Goal: Information Seeking & Learning: Learn about a topic

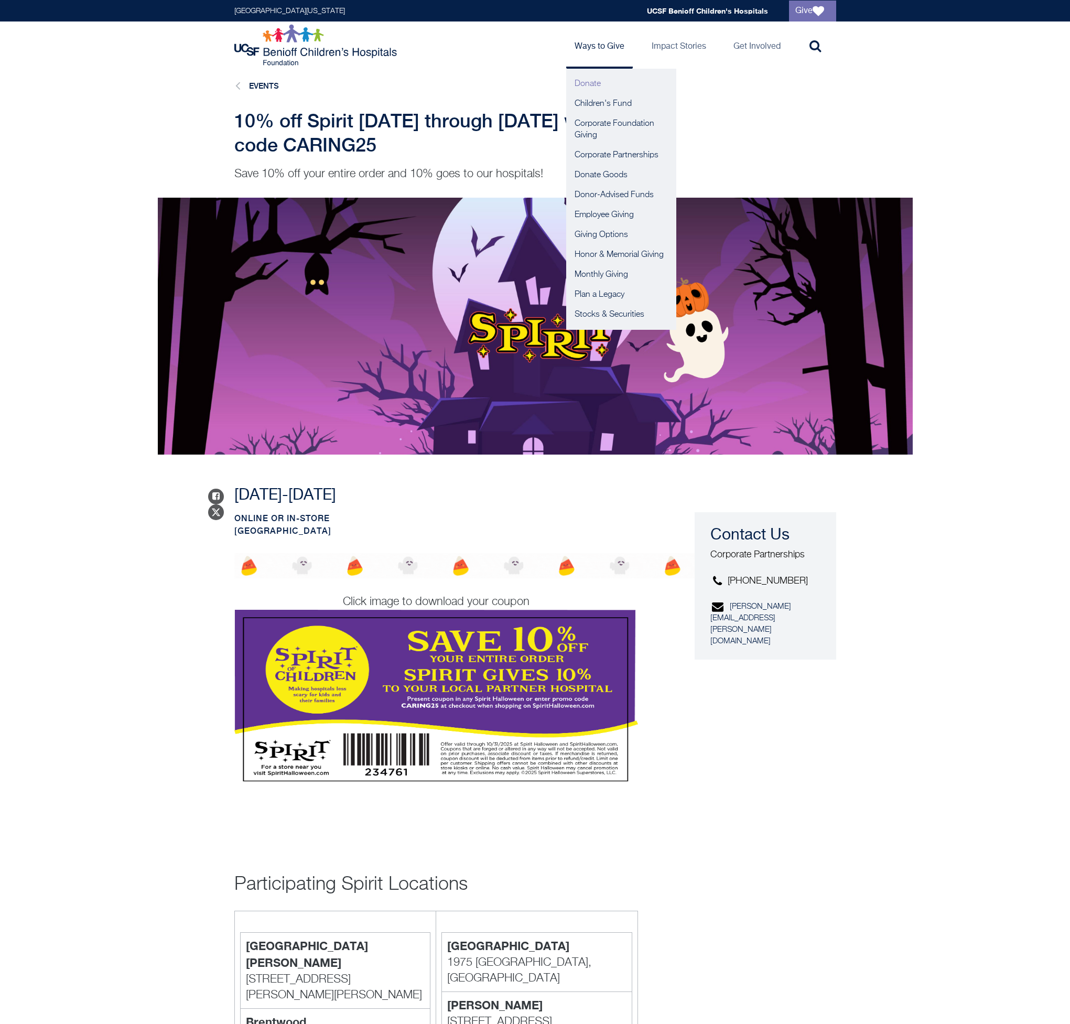
click at [597, 78] on link "Donate" at bounding box center [621, 84] width 110 height 20
click at [585, 146] on link "Corporate Partnerships" at bounding box center [621, 155] width 110 height 20
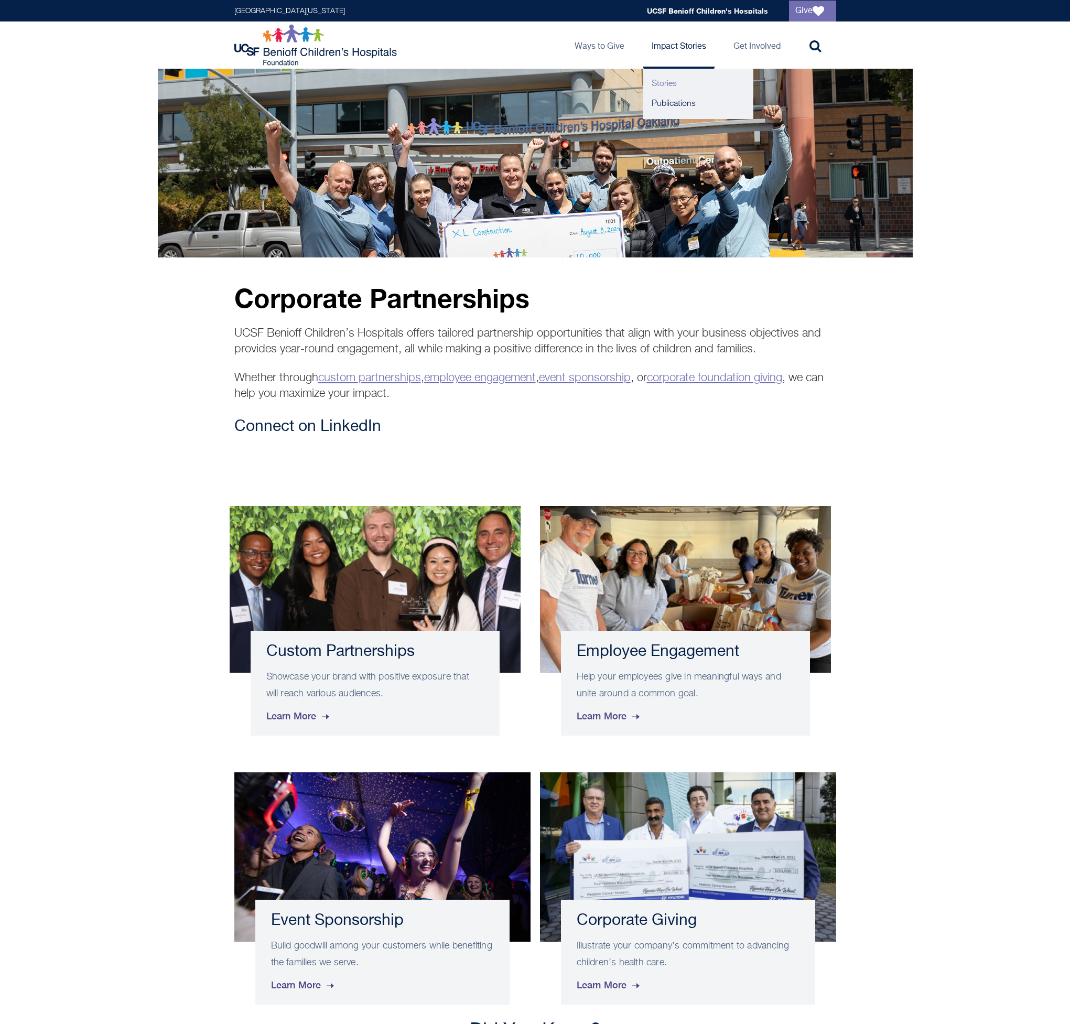
click at [656, 82] on link "Stories" at bounding box center [698, 84] width 110 height 20
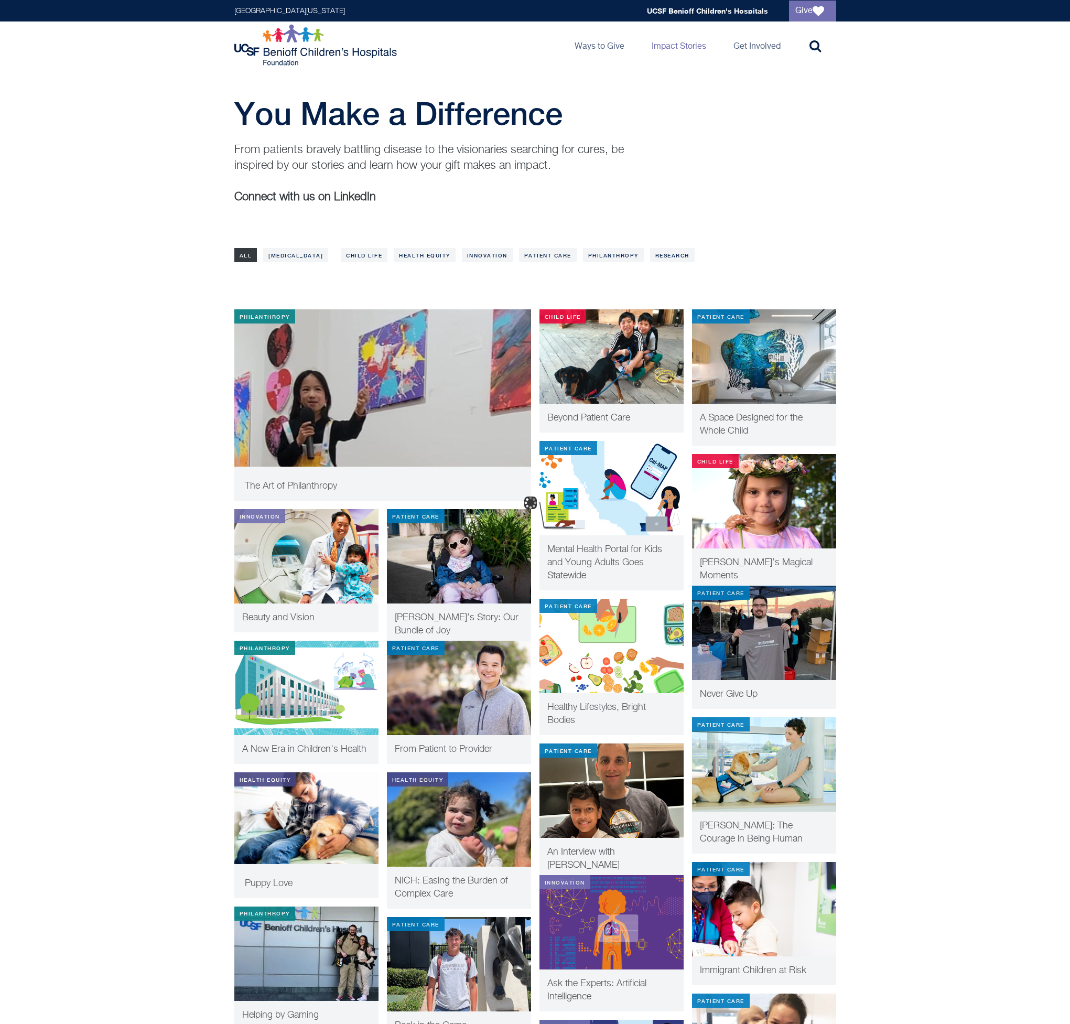
click at [297, 240] on main "You Make a Difference From patients bravely battling disease to the visionaries…" at bounding box center [535, 855] width 1070 height 1572
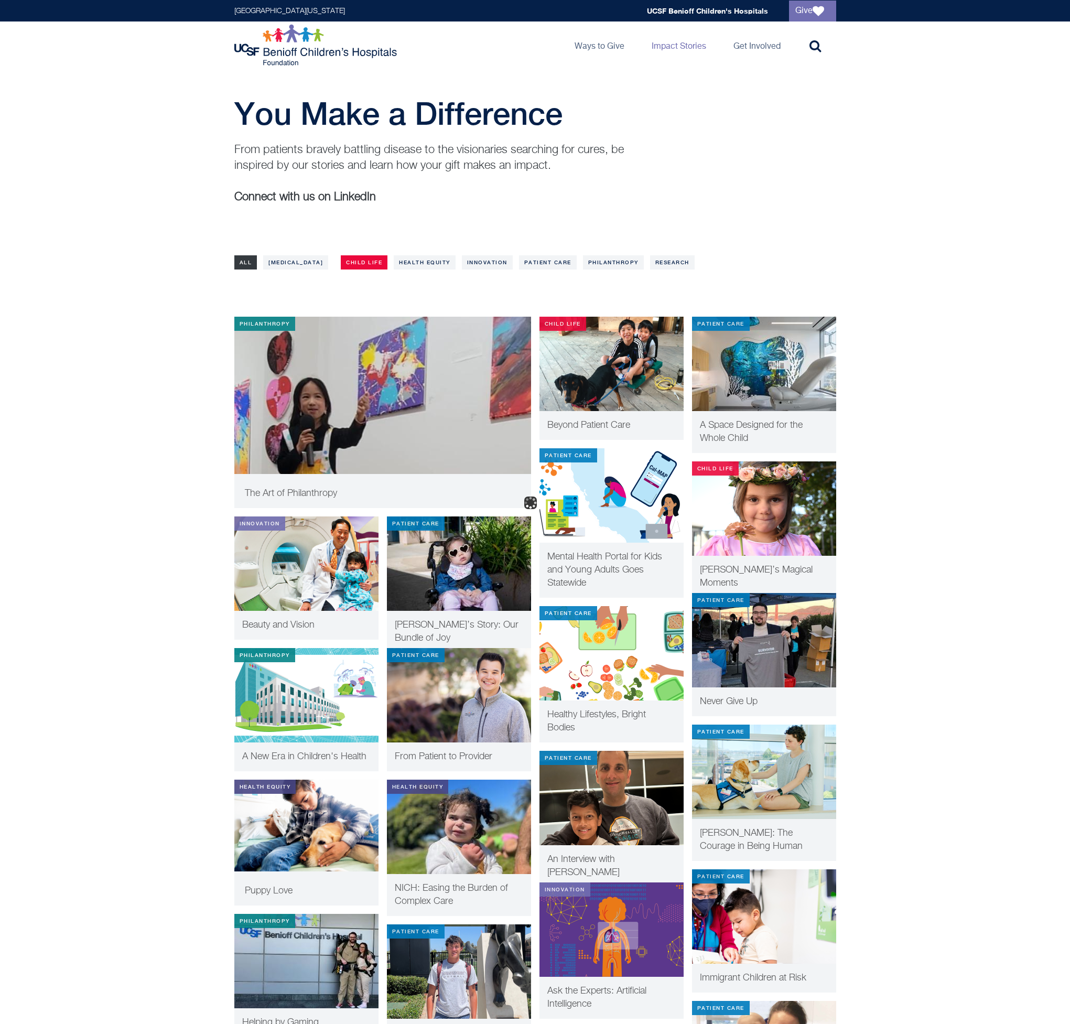
click at [356, 266] on link "Child Life" at bounding box center [364, 262] width 47 height 14
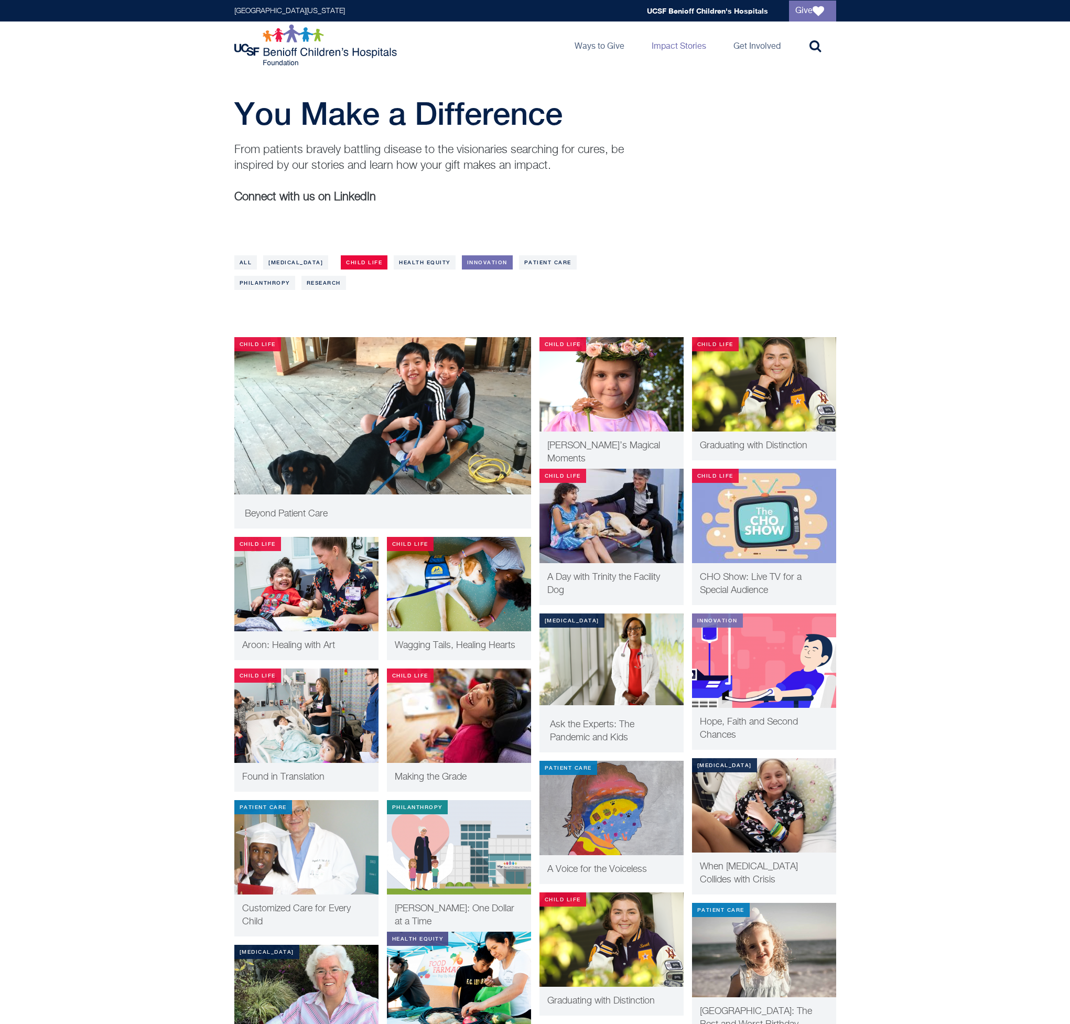
click at [513, 259] on link "Innovation" at bounding box center [487, 262] width 51 height 14
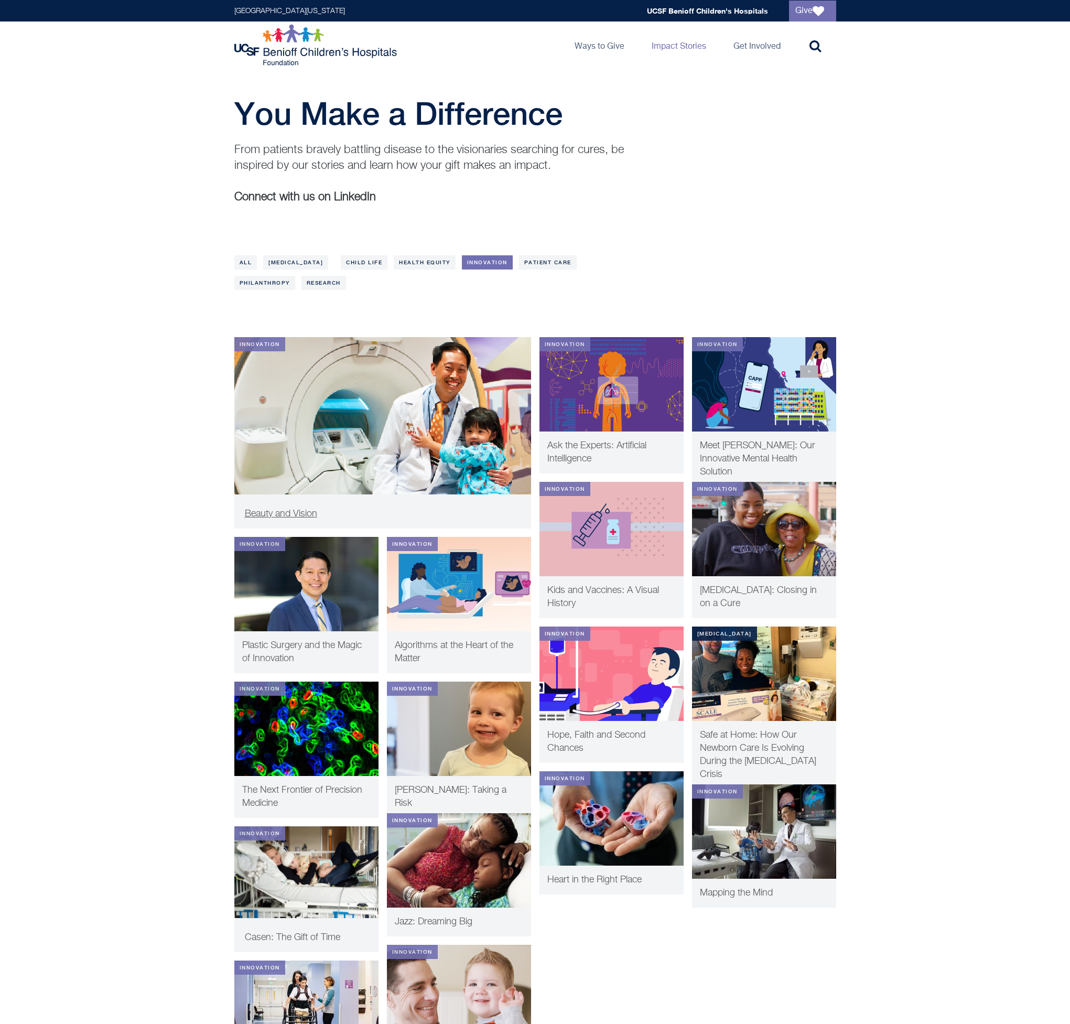
click at [447, 439] on img at bounding box center [382, 431] width 297 height 189
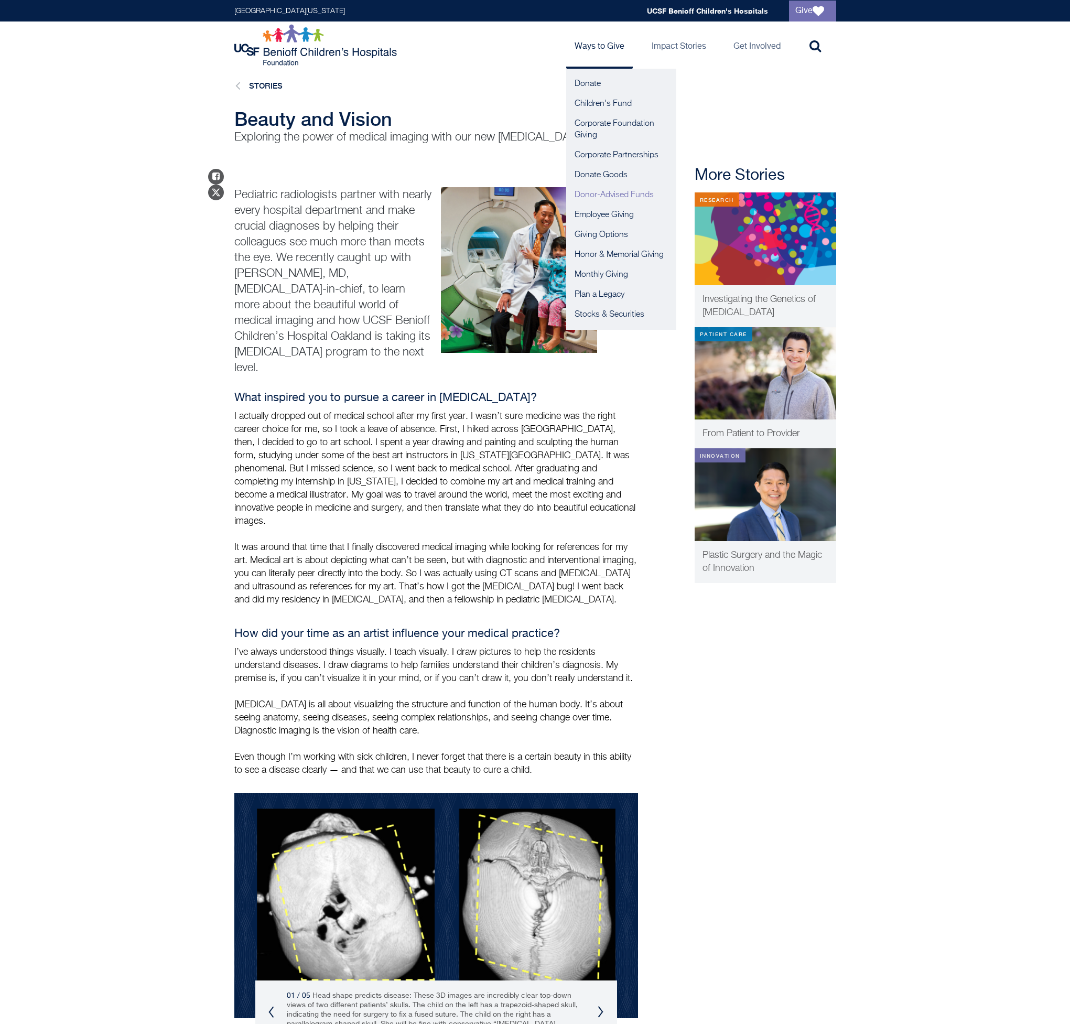
click at [582, 204] on link "Donor-Advised Funds" at bounding box center [621, 195] width 110 height 20
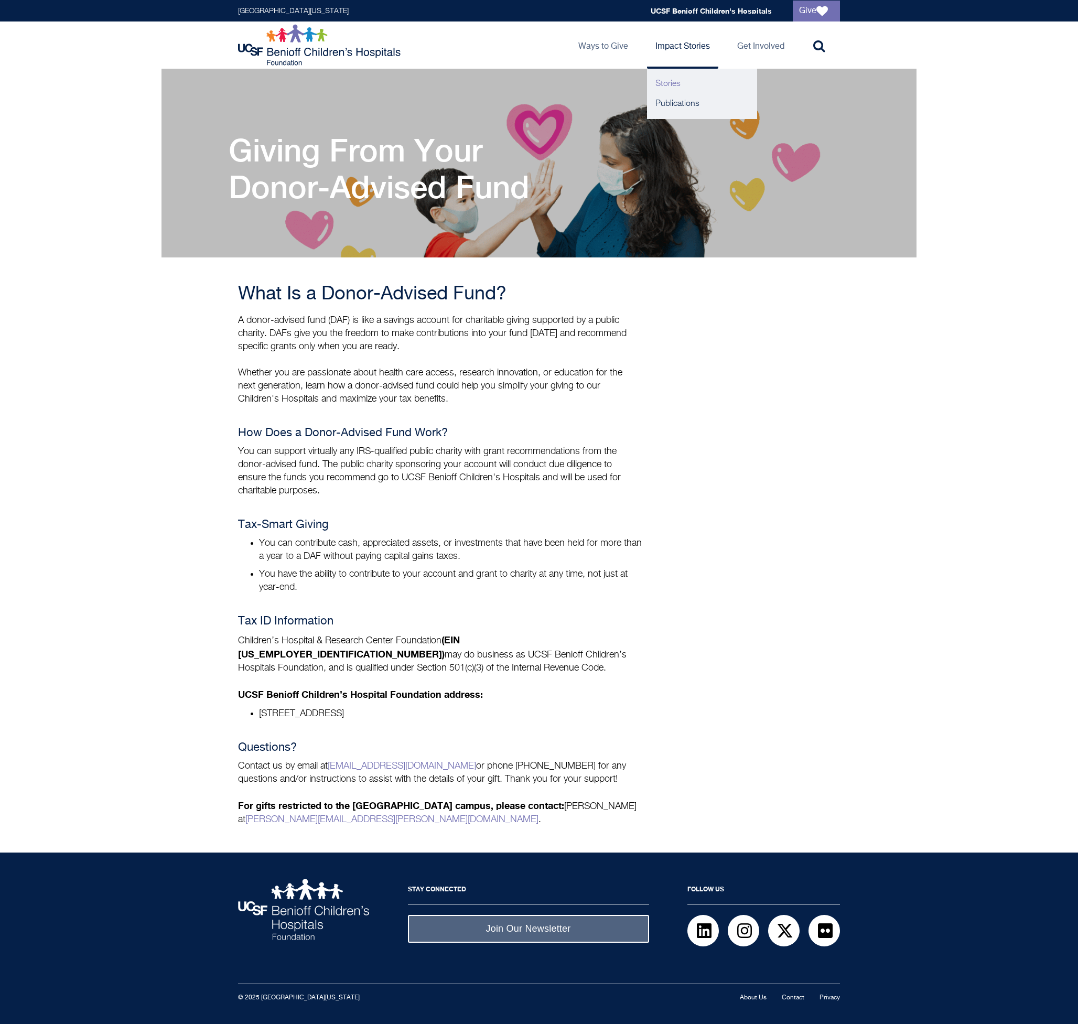
click at [676, 85] on link "Stories" at bounding box center [702, 84] width 110 height 20
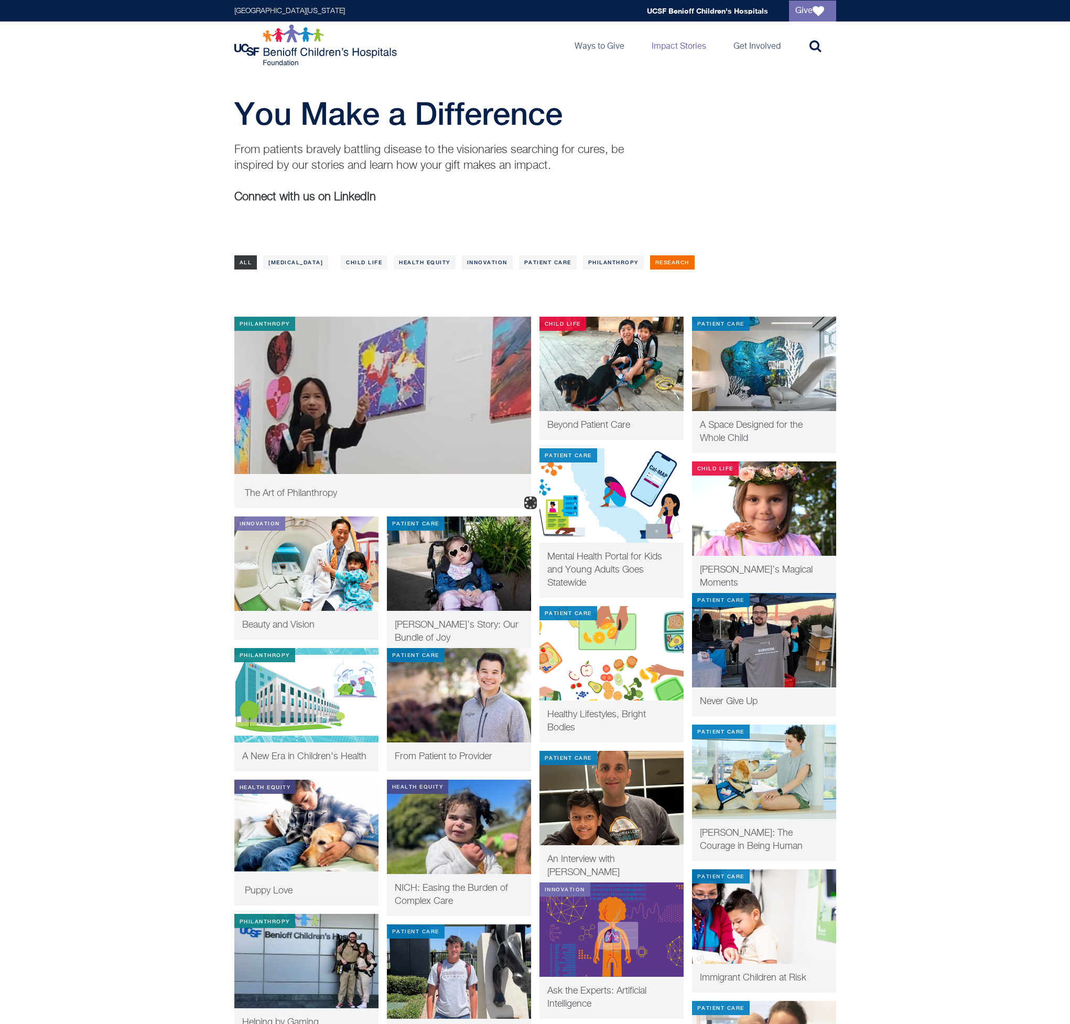
click at [695, 266] on link "Research" at bounding box center [672, 262] width 45 height 14
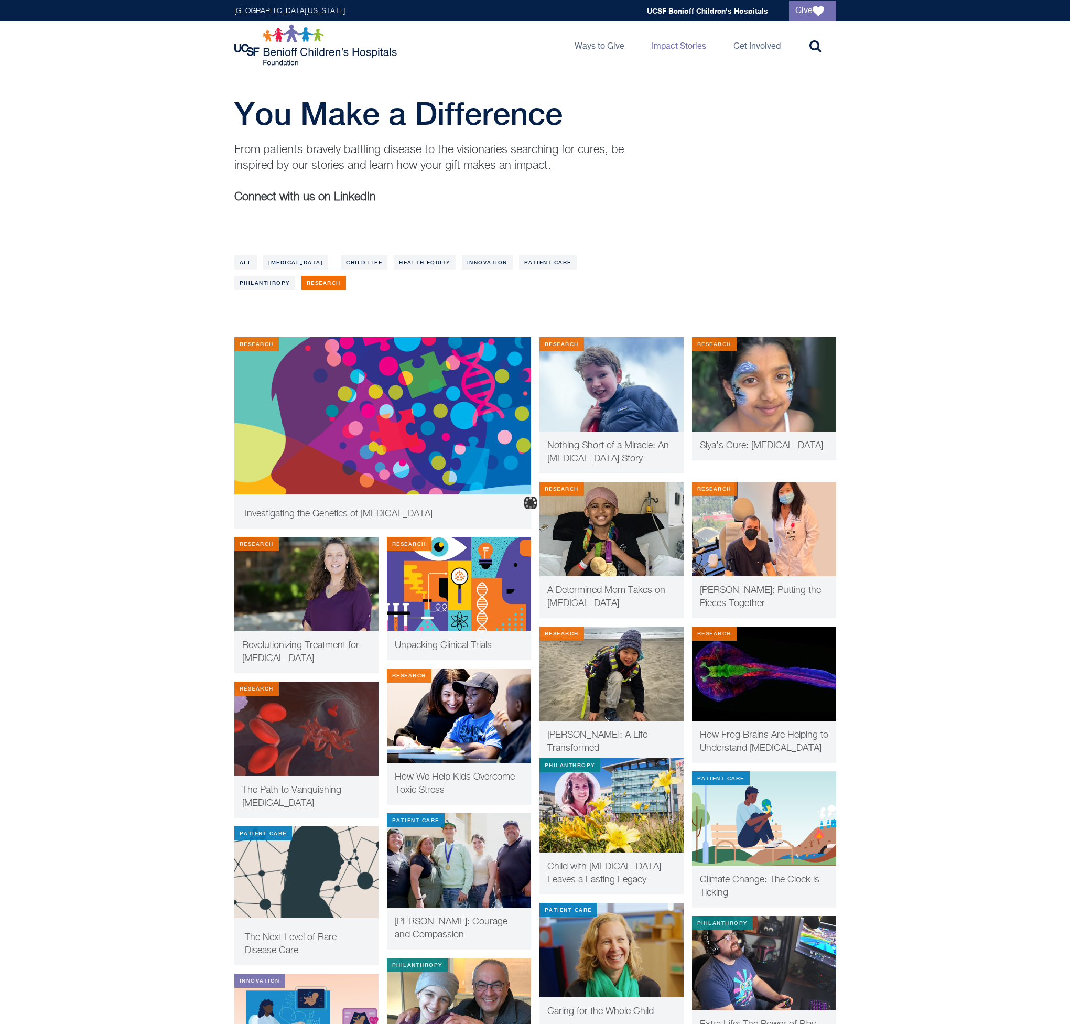
click at [758, 665] on img at bounding box center [764, 674] width 144 height 94
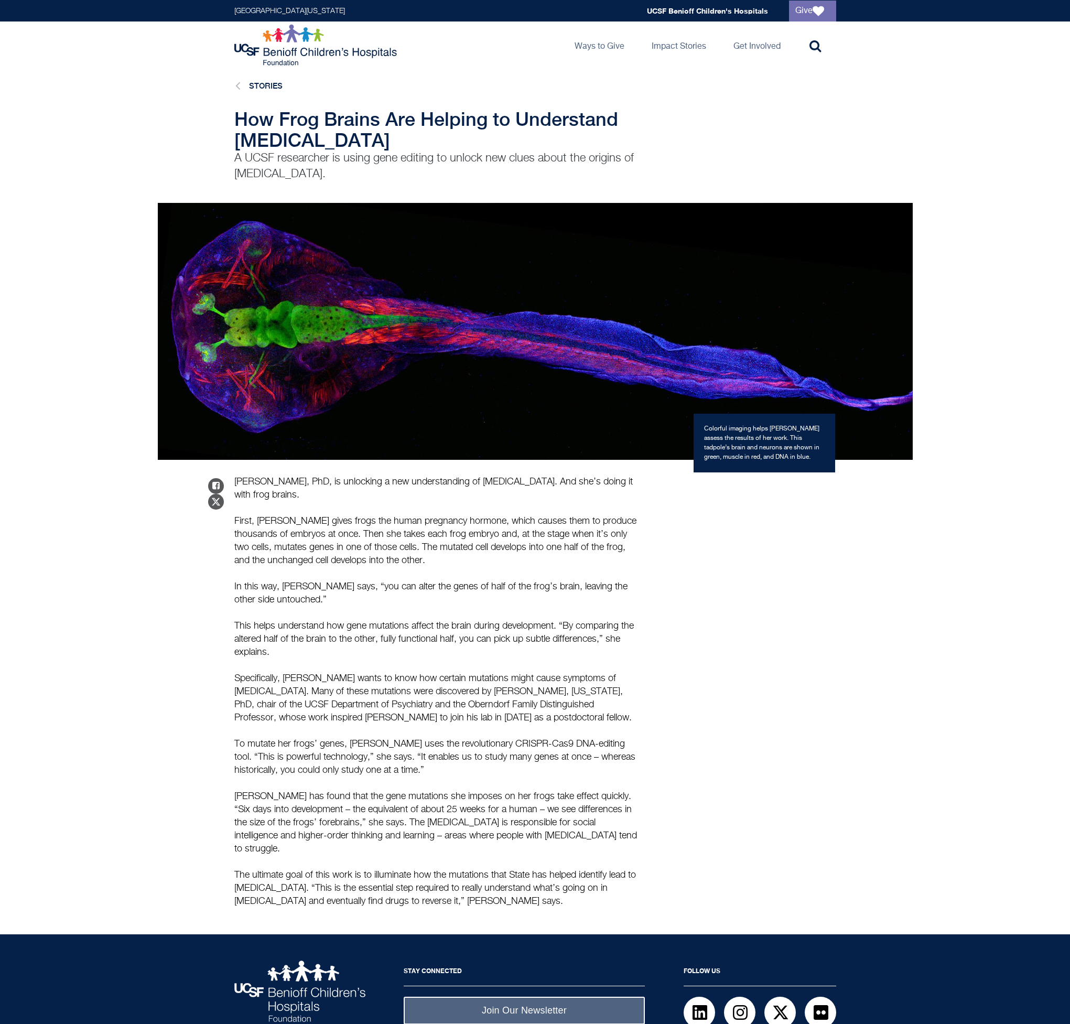
click at [257, 79] on li "Stories" at bounding box center [255, 86] width 53 height 14
click at [260, 87] on link "Stories" at bounding box center [266, 85] width 34 height 9
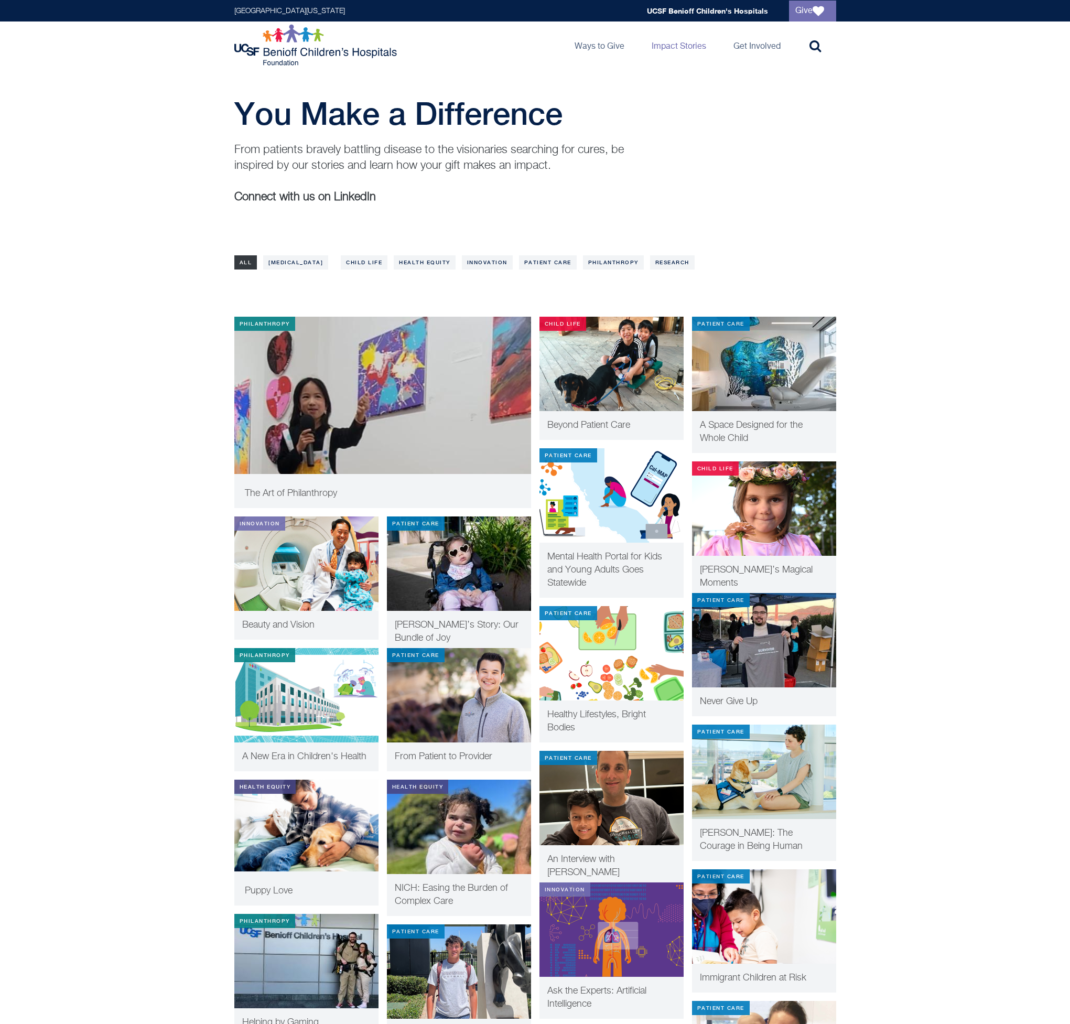
click at [1044, 125] on div "You Make a Difference From patients bravely battling disease to the visionaries…" at bounding box center [535, 161] width 1070 height 133
